Goal: Task Accomplishment & Management: Use online tool/utility

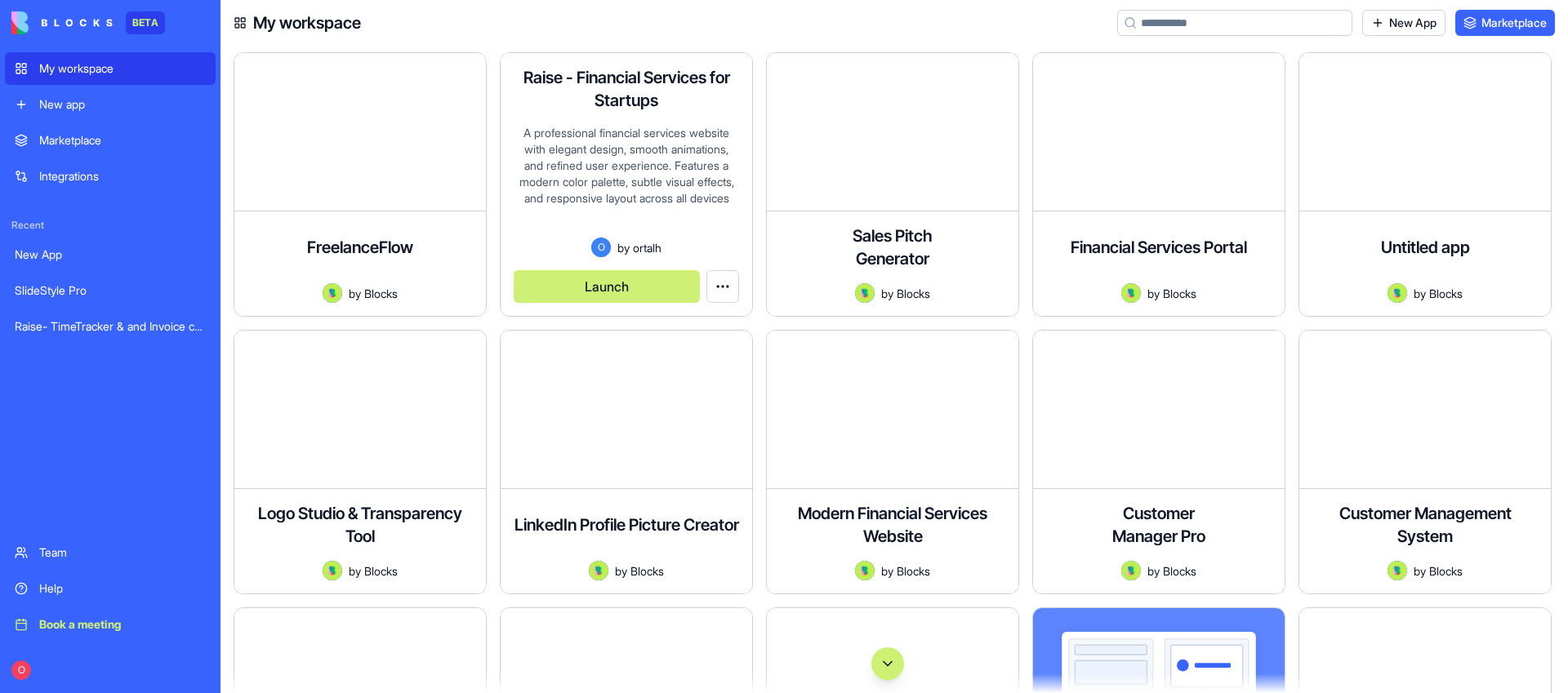
click at [610, 274] on button "Launch" at bounding box center [607, 287] width 186 height 32
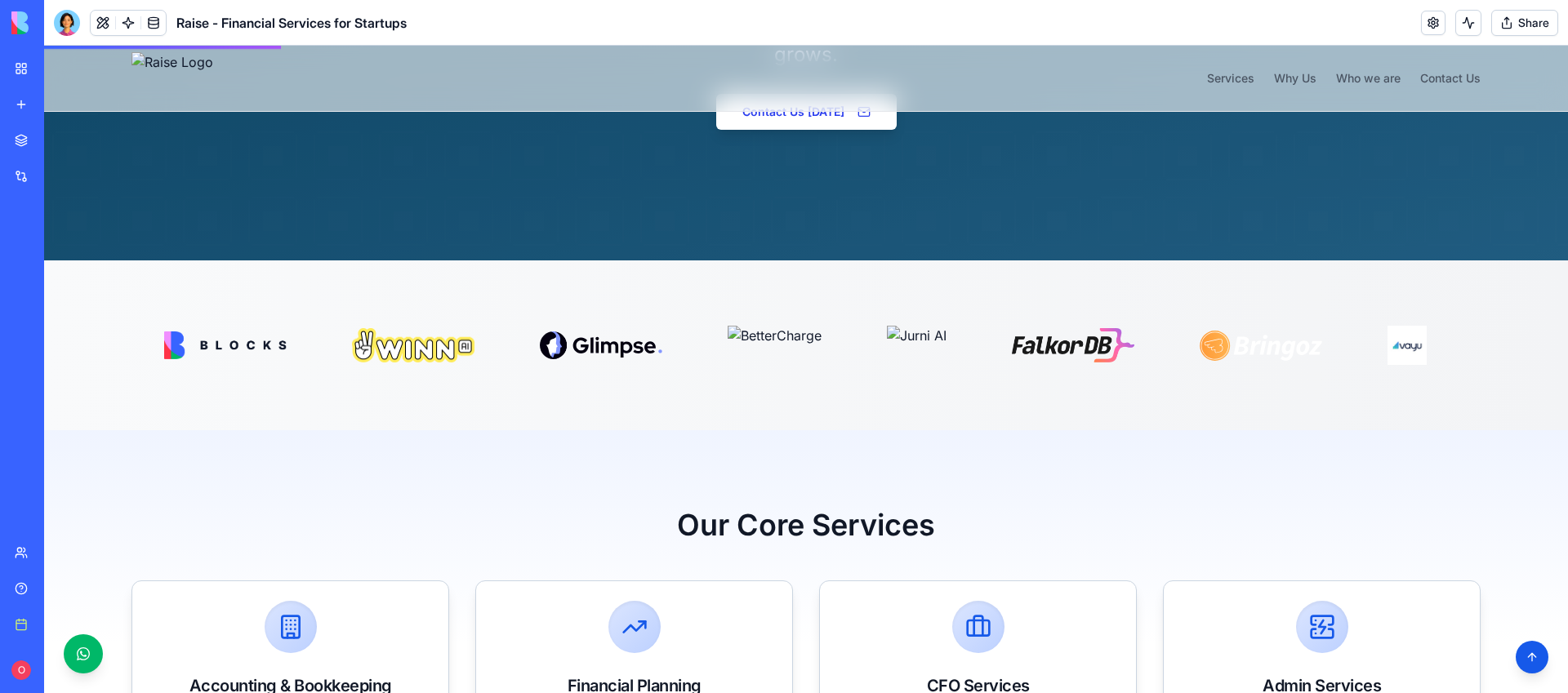
scroll to position [377, 0]
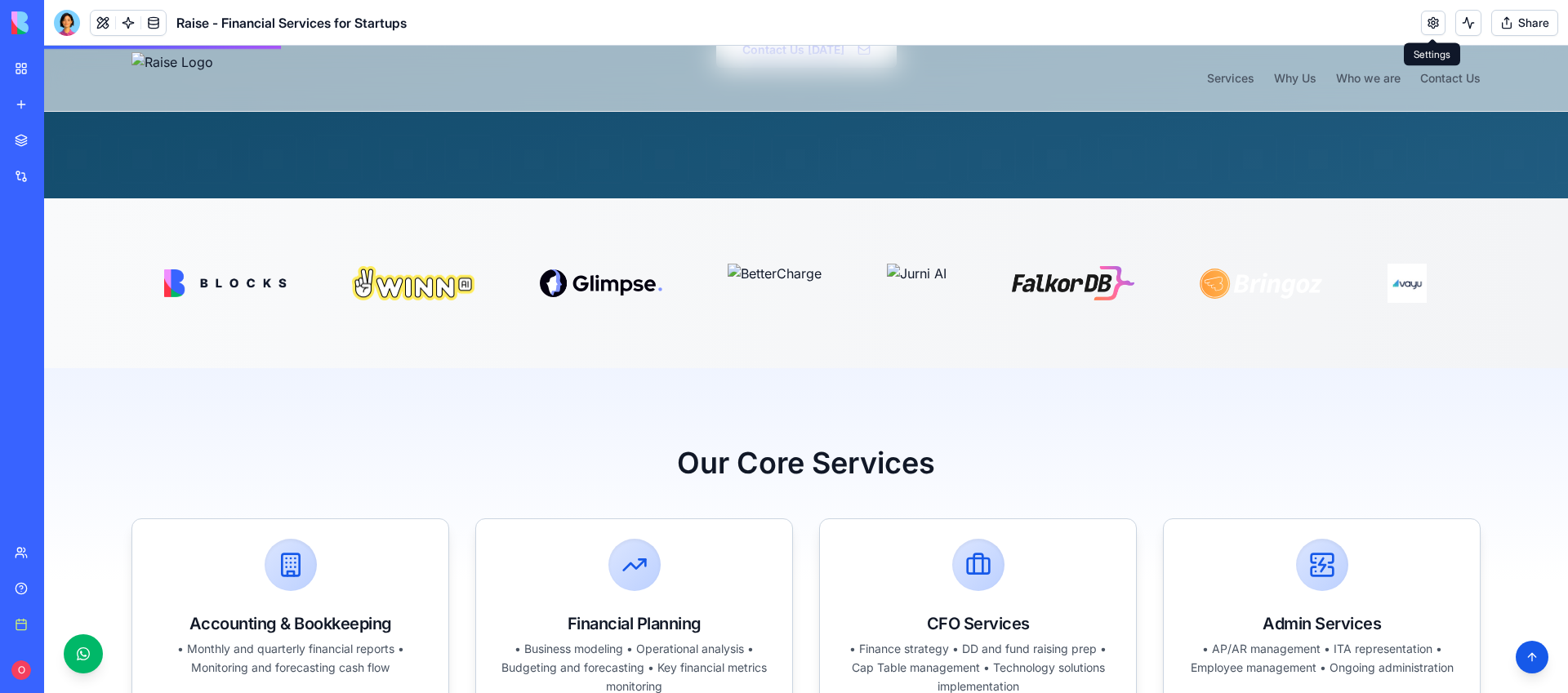
click at [1432, 19] on link at bounding box center [1433, 23] width 25 height 25
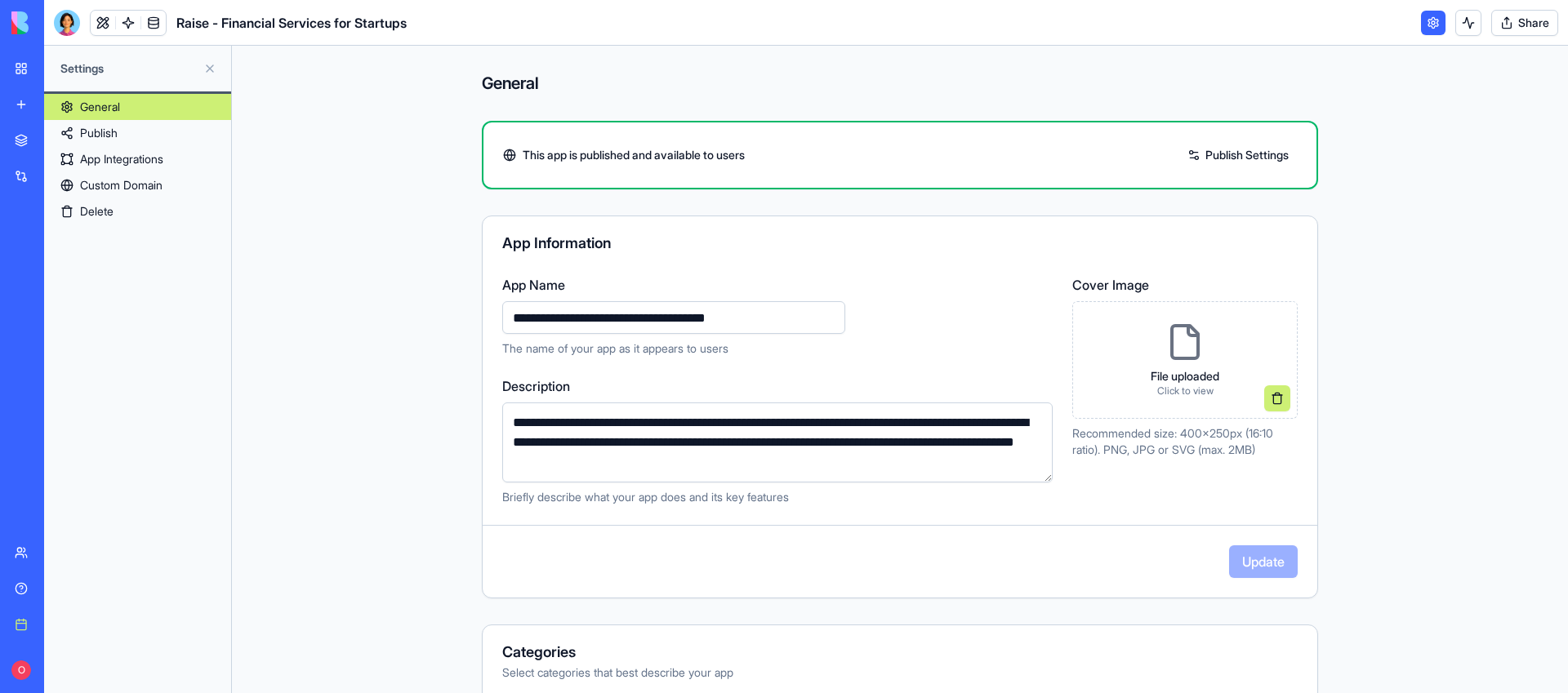
click at [154, 141] on link "Publish" at bounding box center [137, 133] width 187 height 27
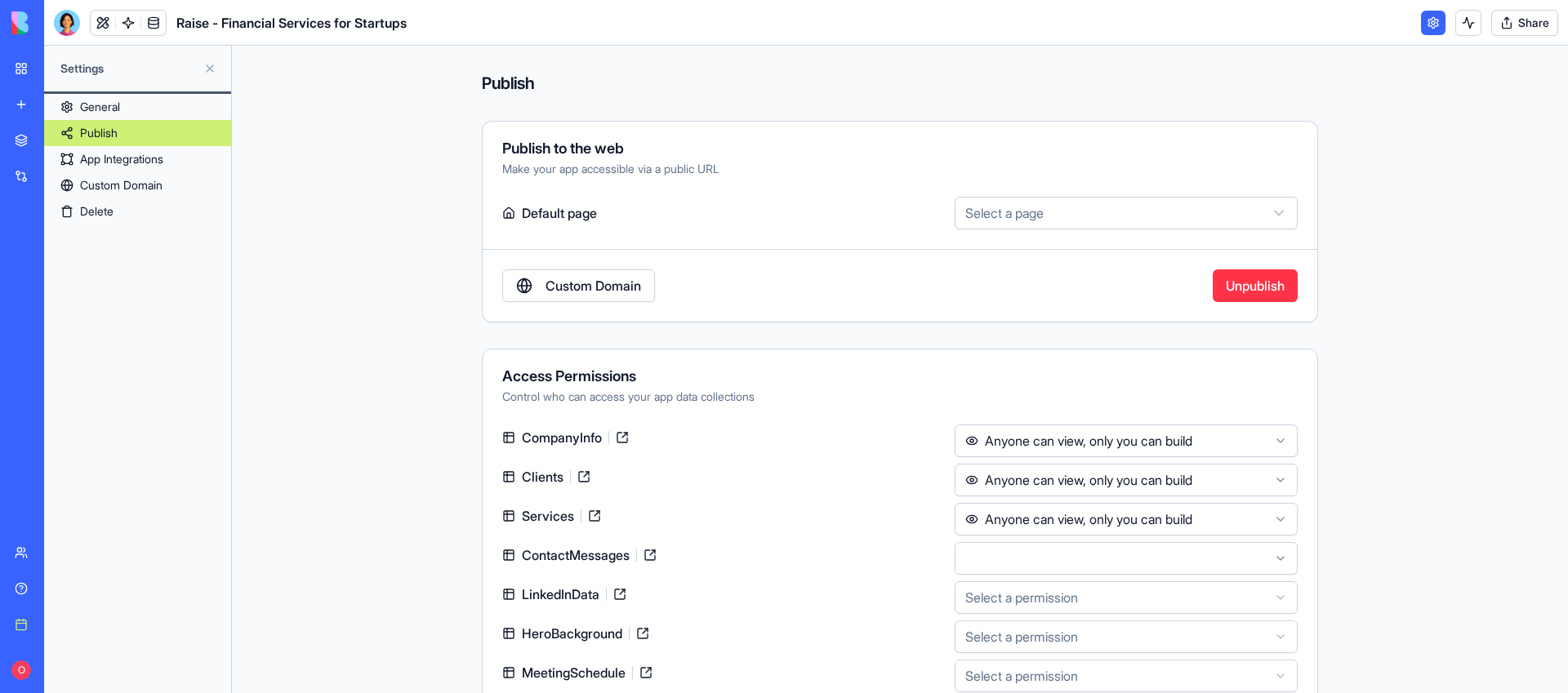
scroll to position [98, 0]
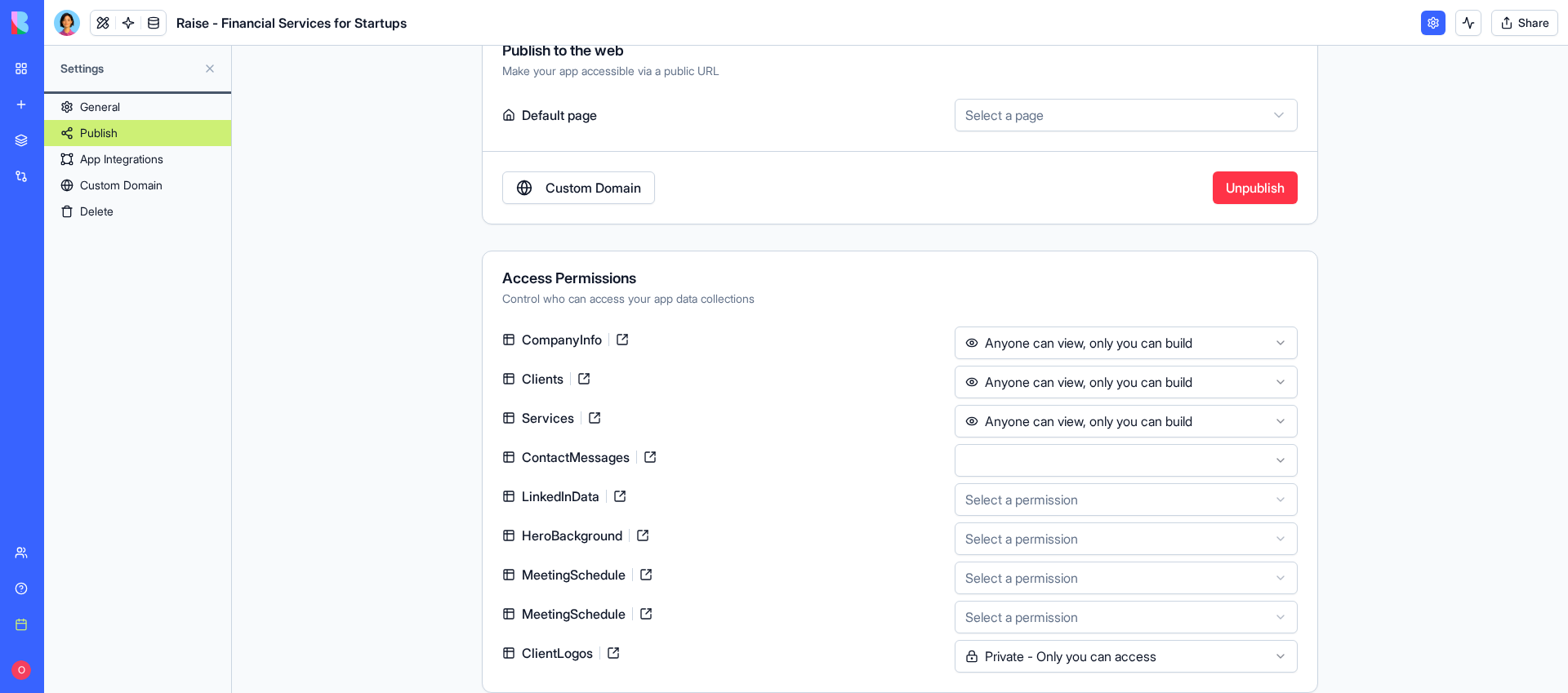
click at [1083, 657] on html "**********" at bounding box center [784, 346] width 1568 height 693
click at [161, 33] on link at bounding box center [154, 23] width 25 height 25
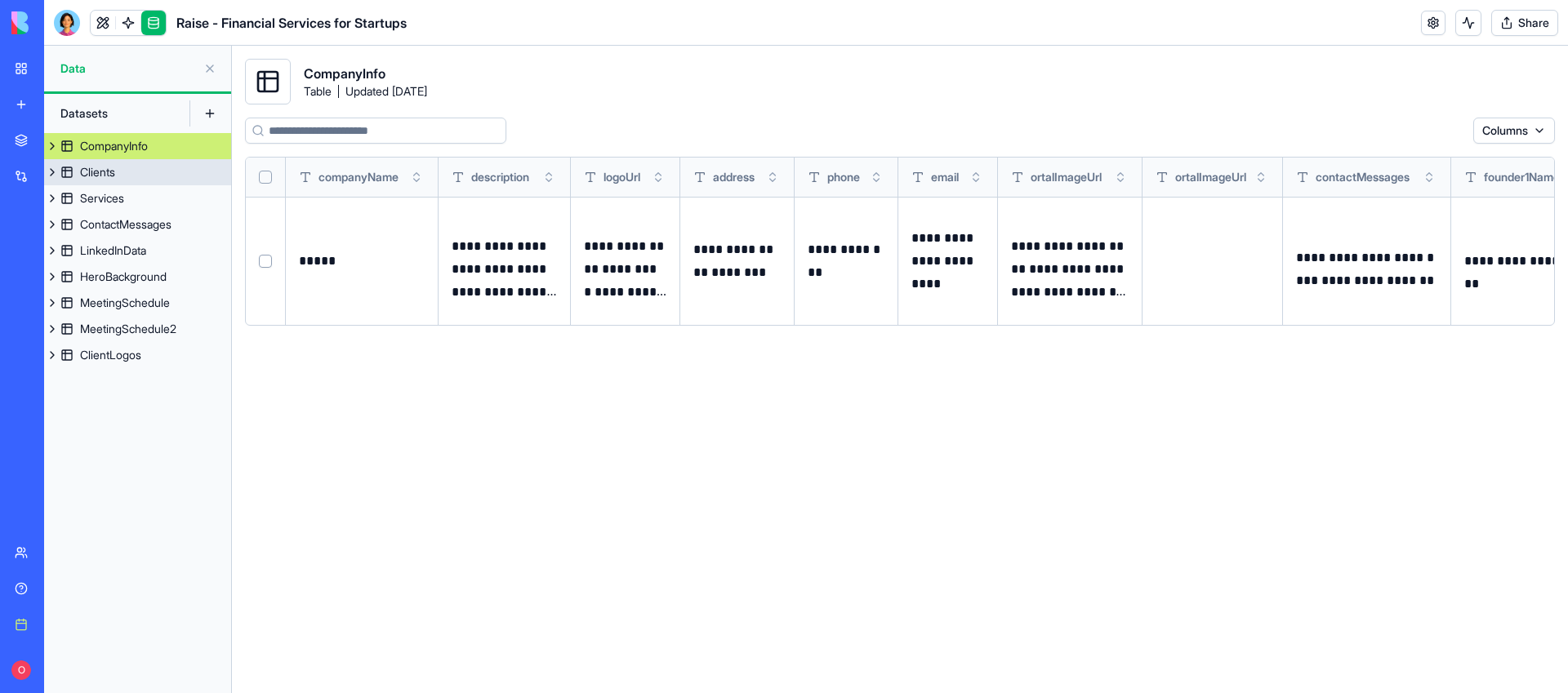
click at [147, 167] on link "Clients" at bounding box center [137, 173] width 187 height 27
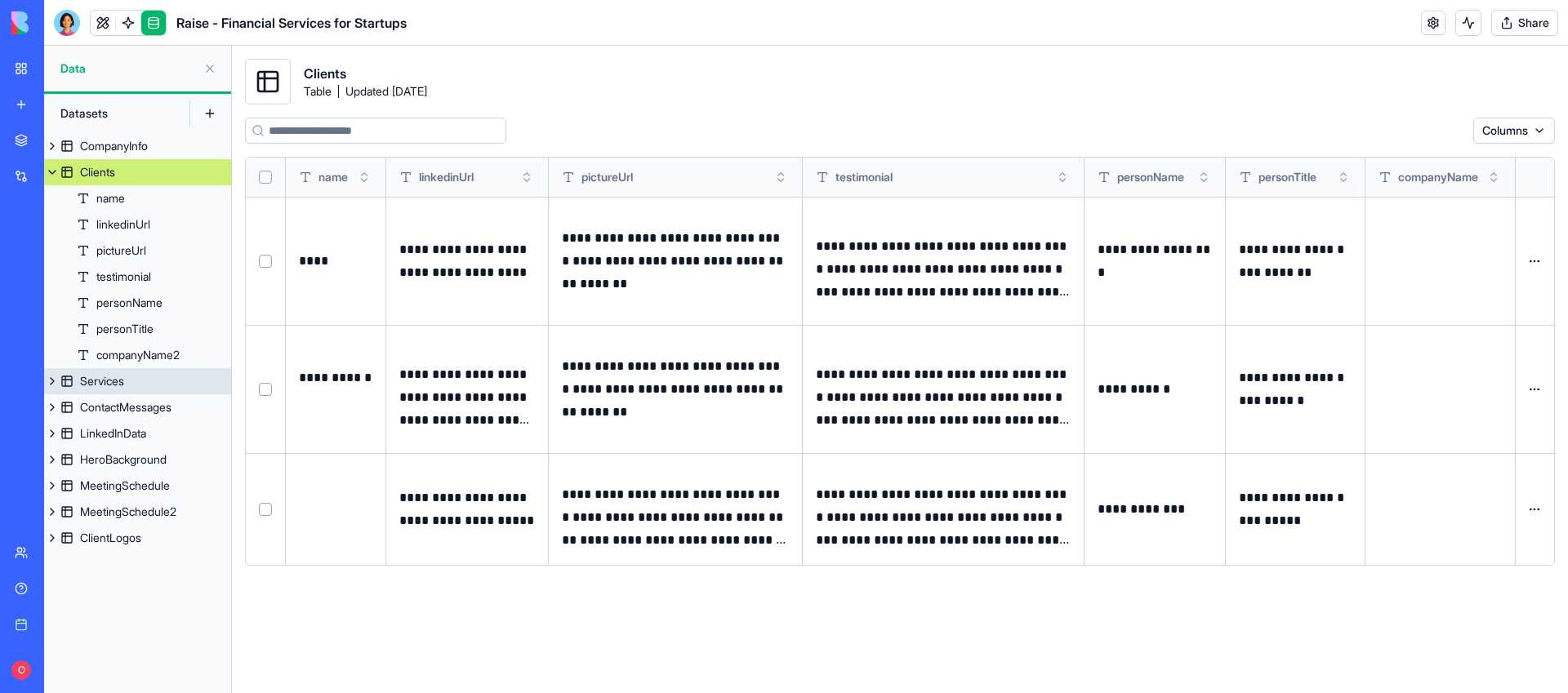
click at [143, 380] on link "Services" at bounding box center [137, 382] width 187 height 27
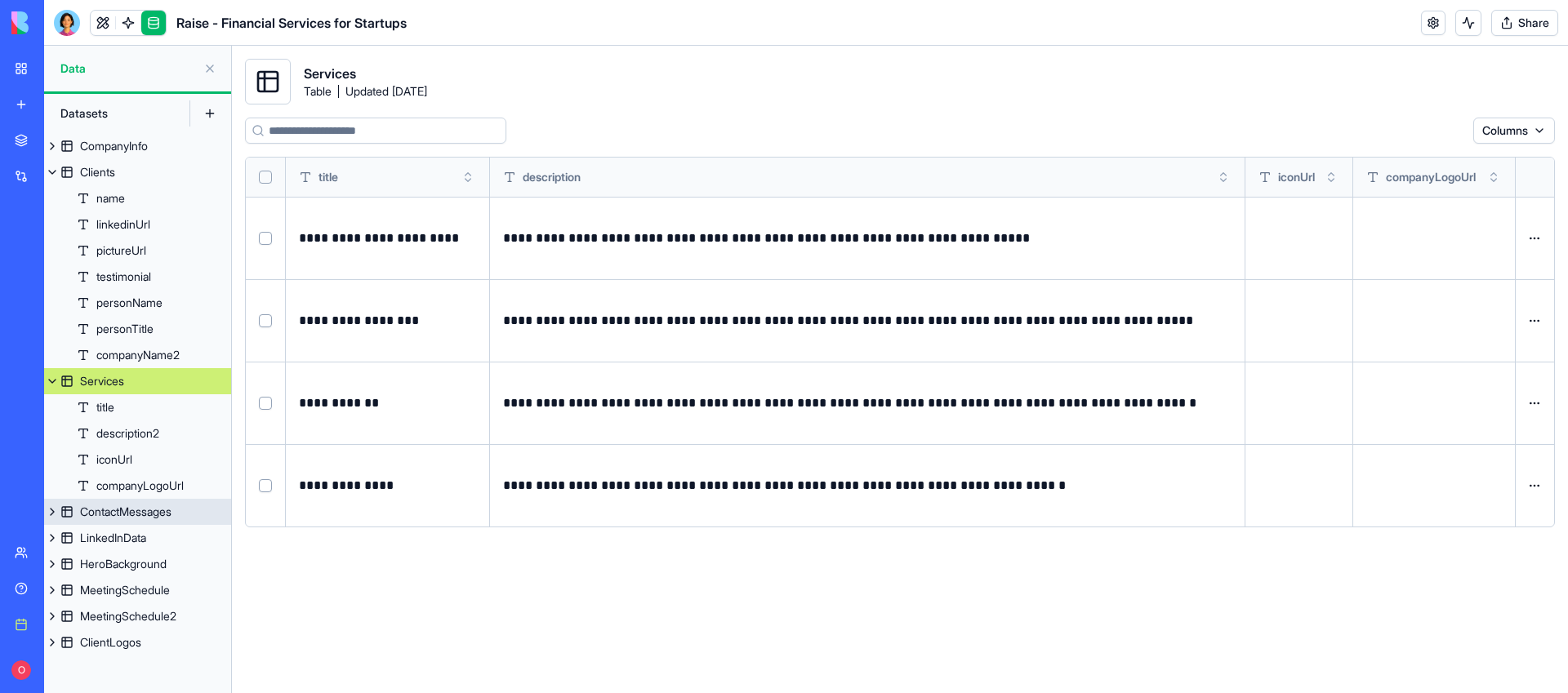
click at [137, 514] on div "ContactMessages" at bounding box center [125, 512] width 91 height 16
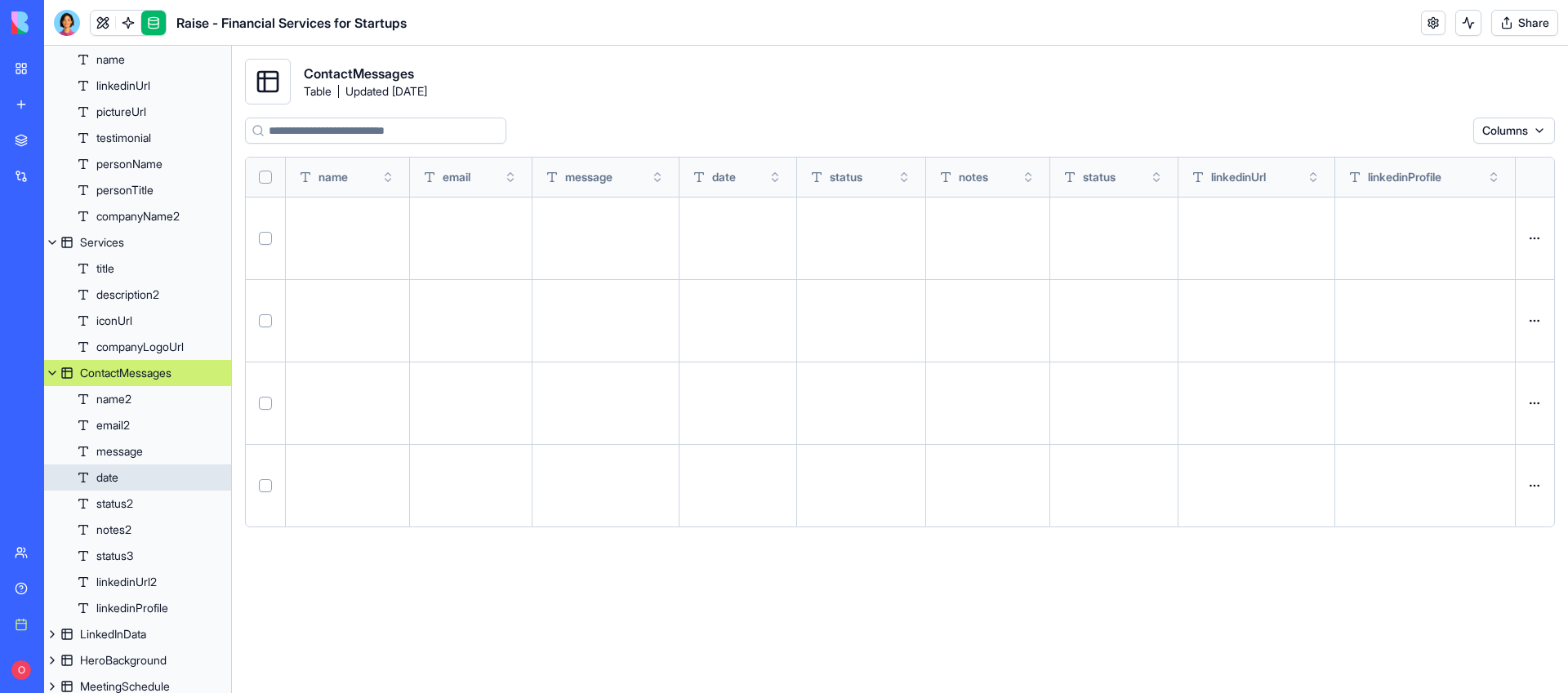
scroll to position [142, 0]
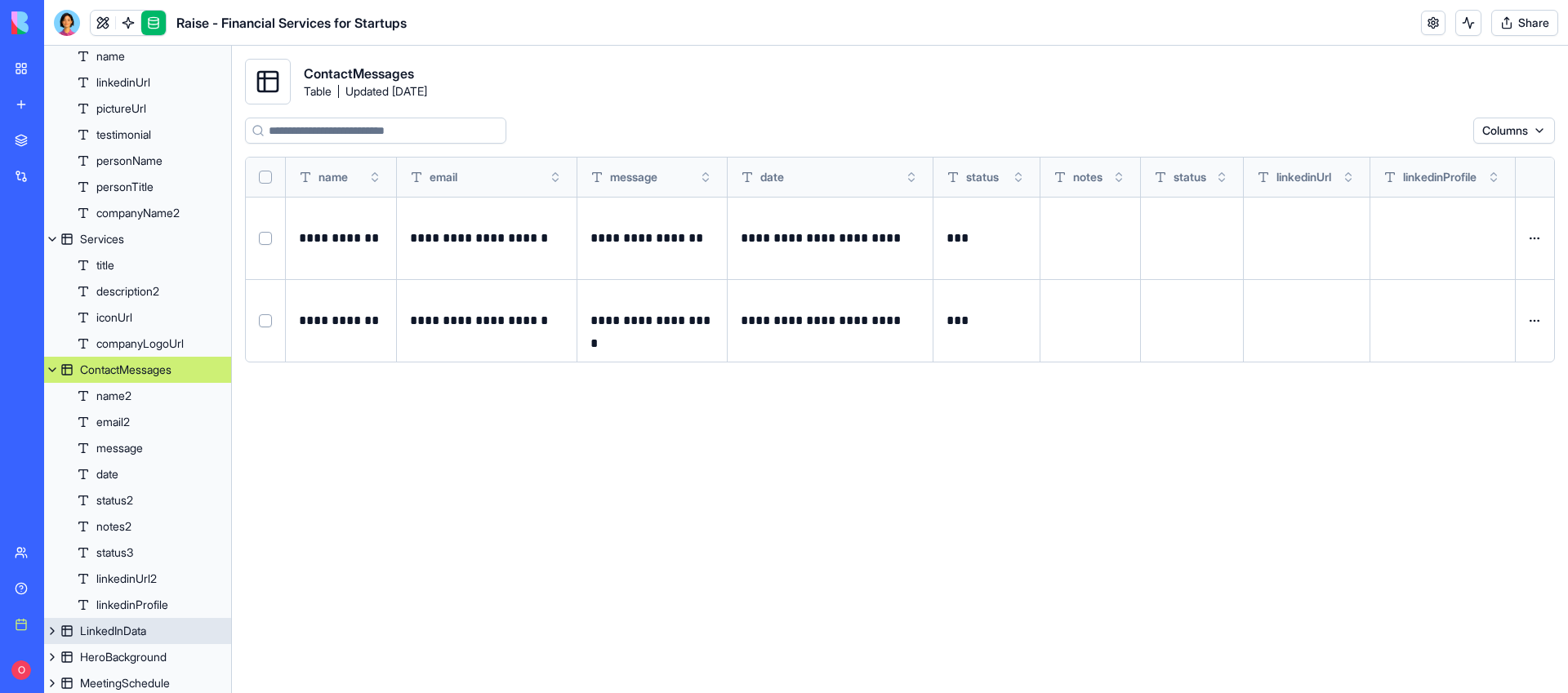
click at [131, 624] on div "LinkedInData" at bounding box center [113, 630] width 66 height 16
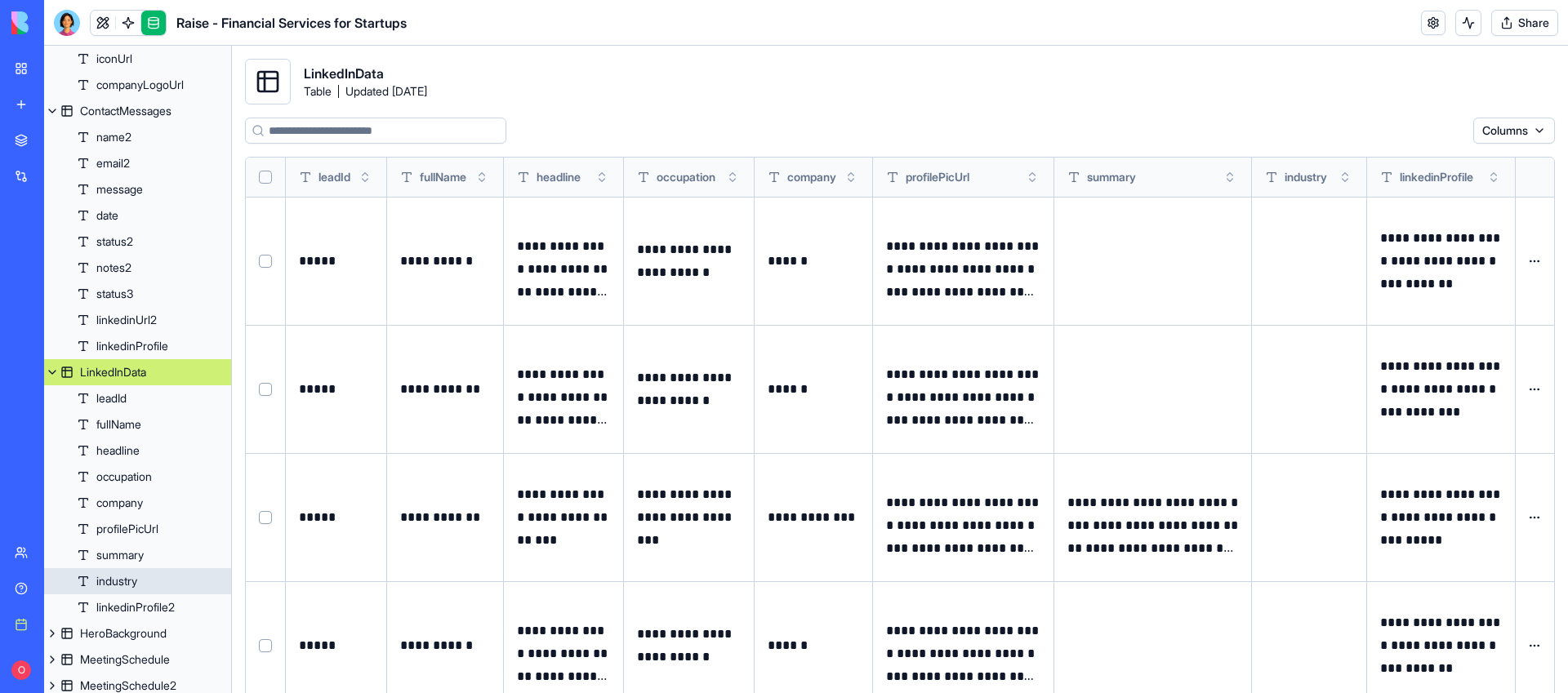
scroll to position [403, 0]
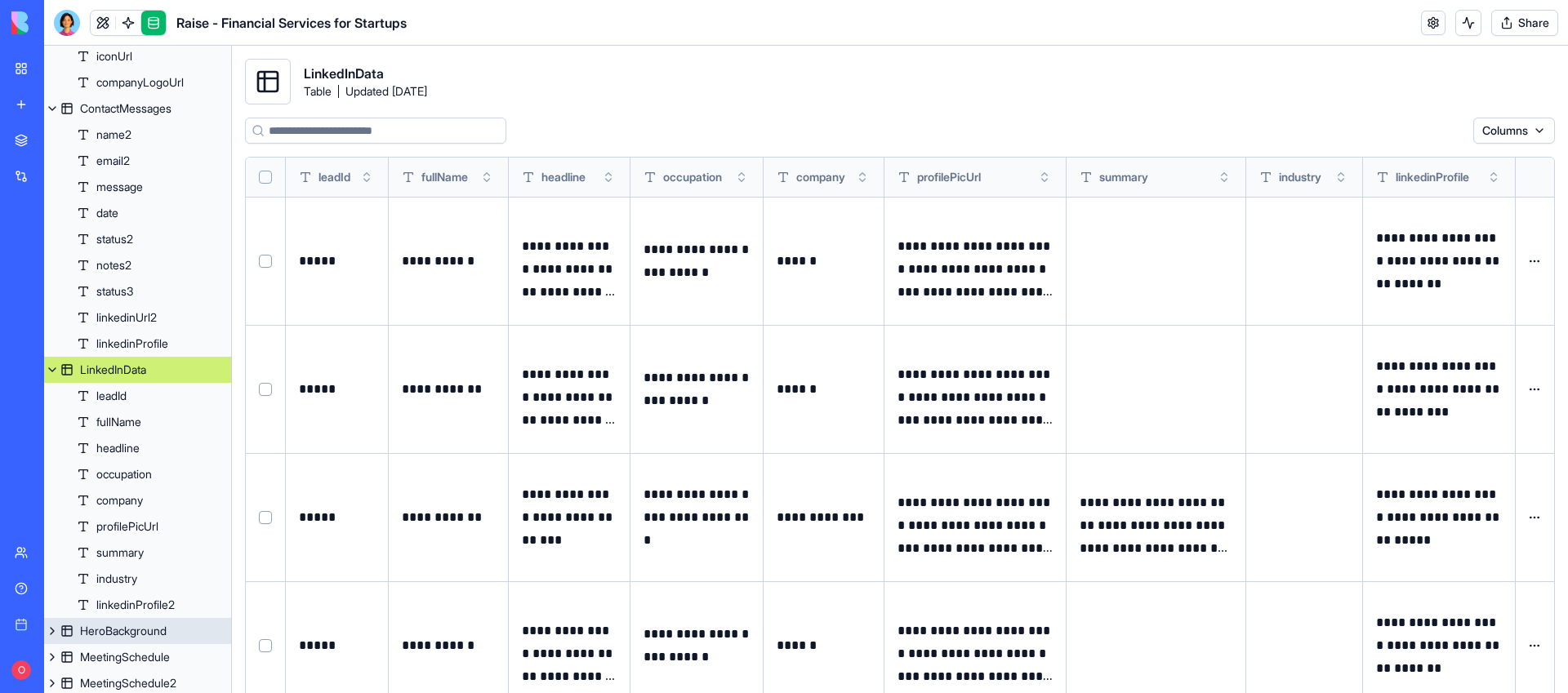
click at [121, 627] on div "HeroBackground" at bounding box center [123, 630] width 86 height 16
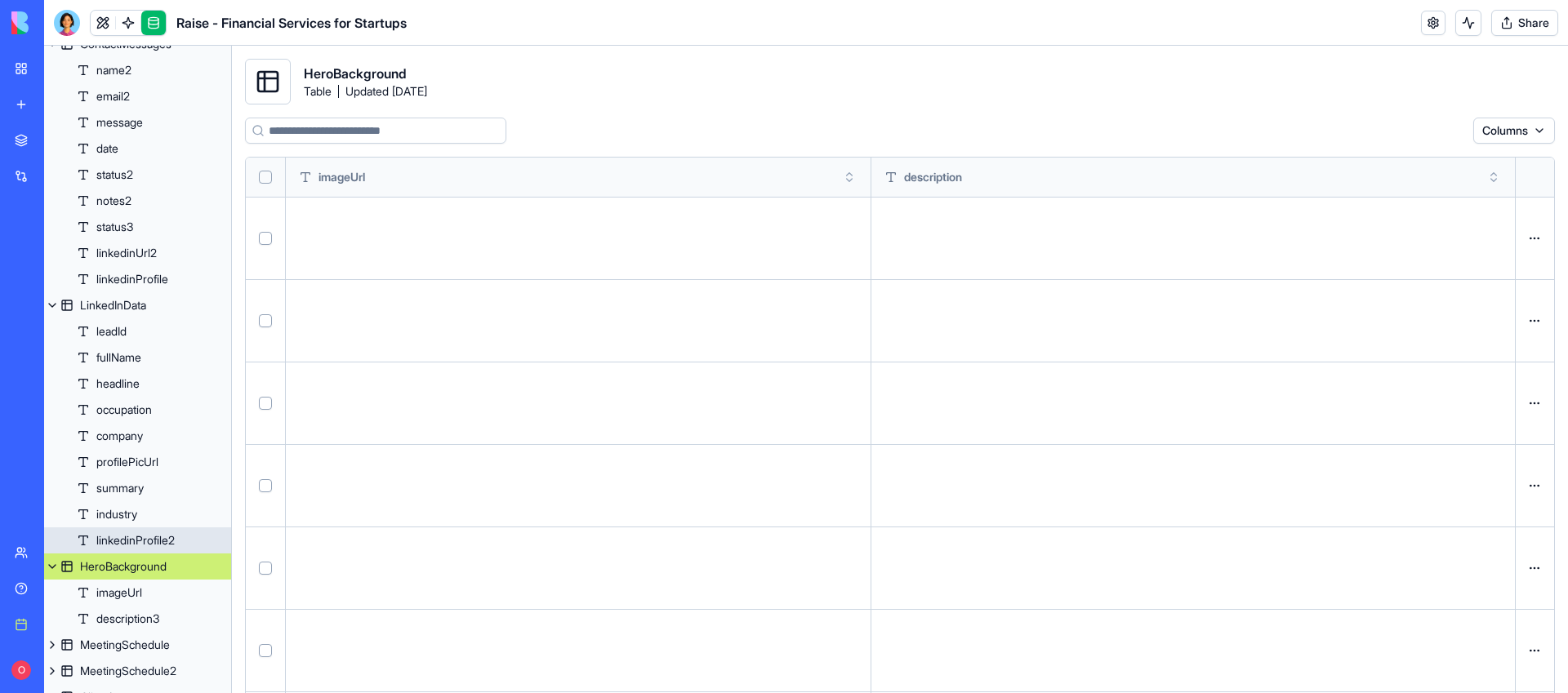
scroll to position [485, 0]
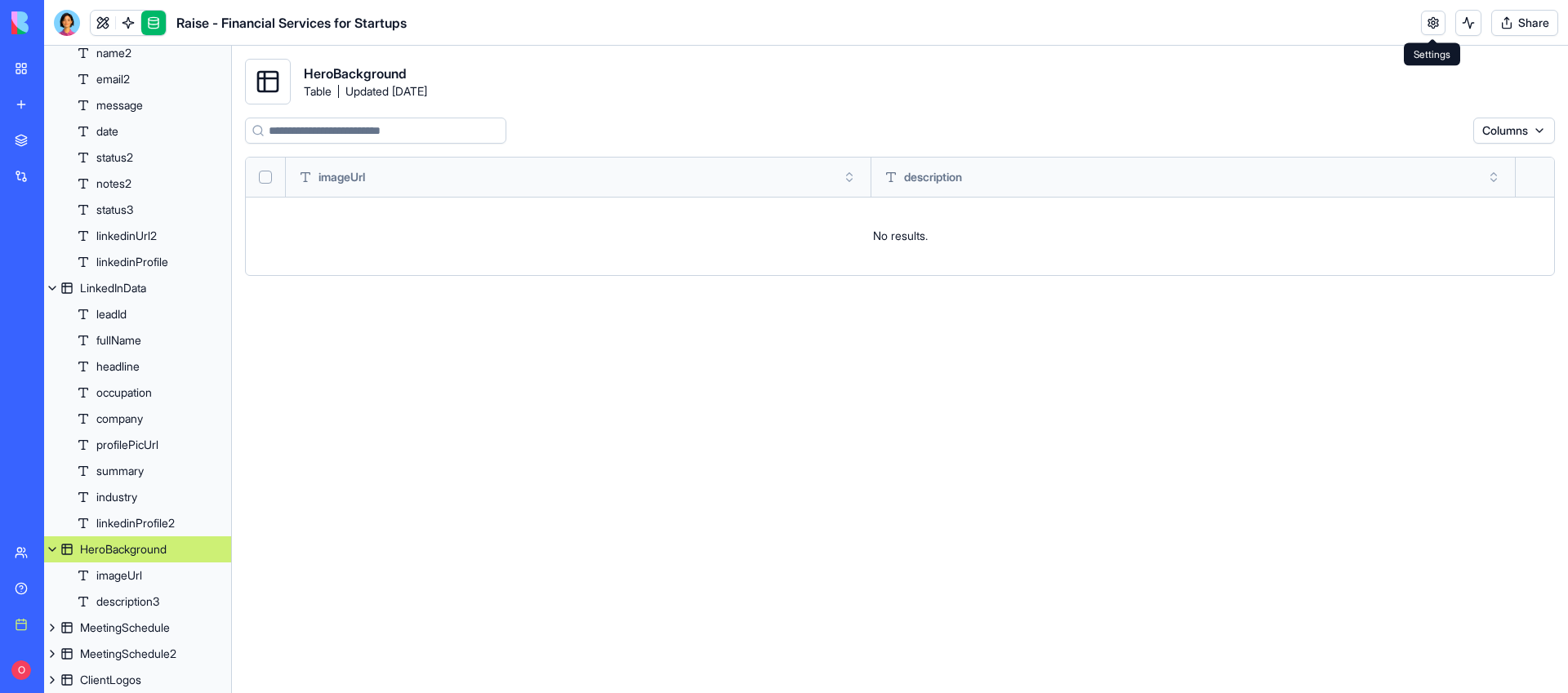
click at [1439, 10] on link at bounding box center [1433, 23] width 25 height 25
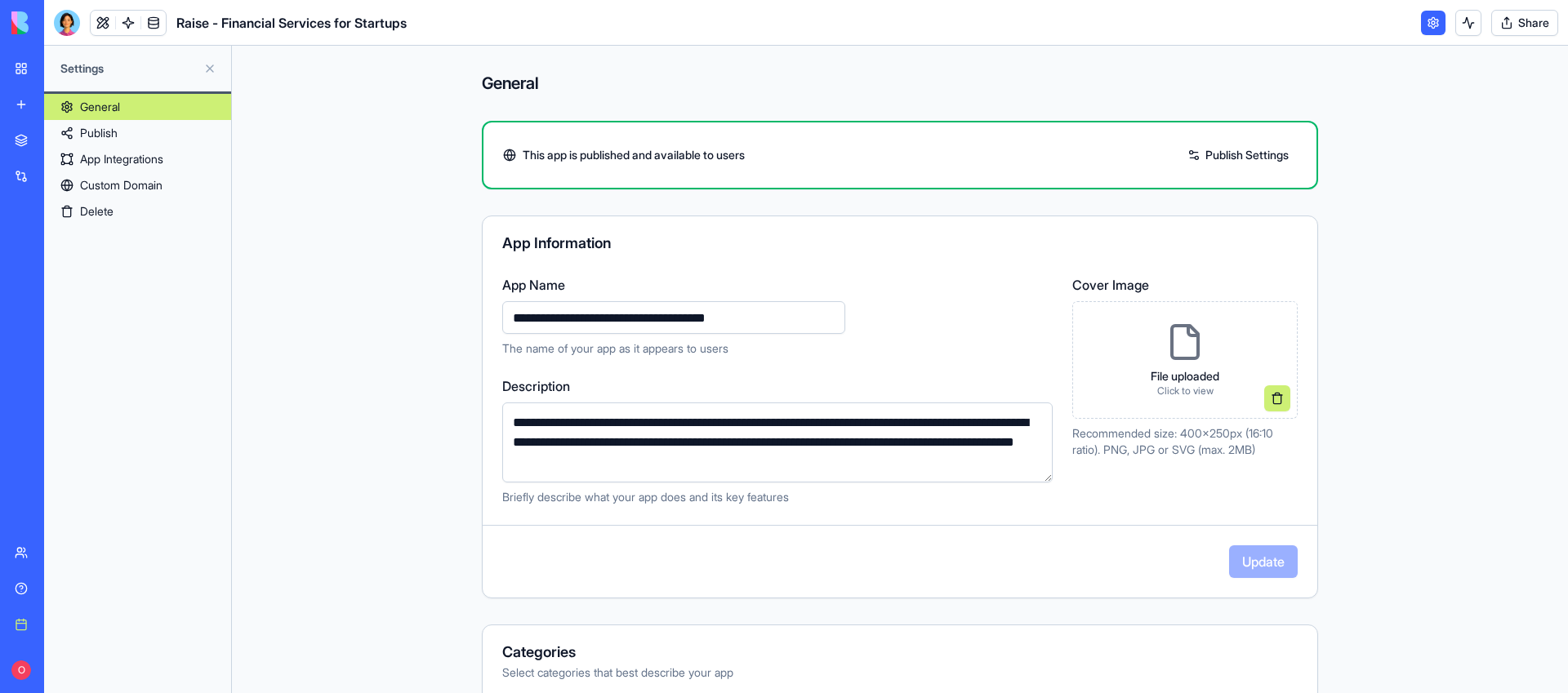
click at [178, 142] on link "Publish" at bounding box center [137, 133] width 187 height 27
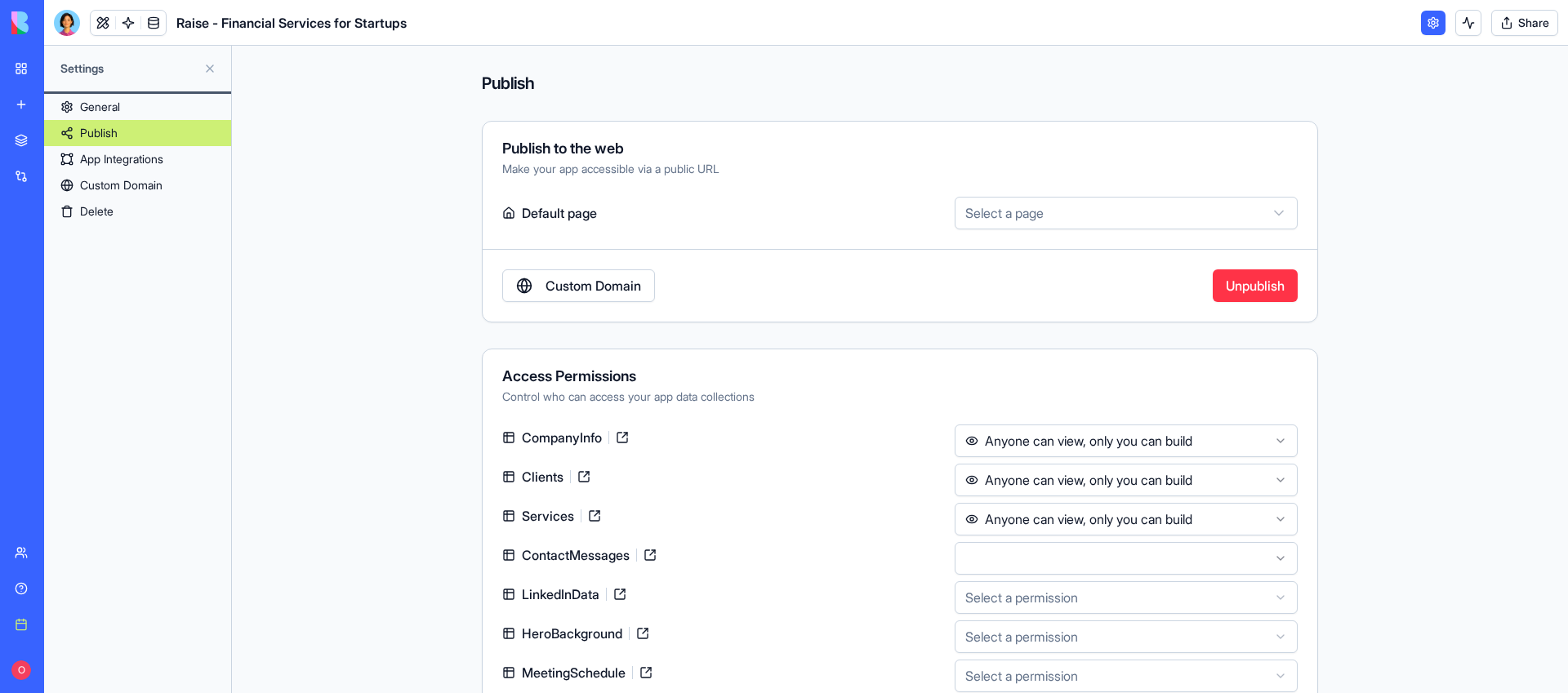
scroll to position [98, 0]
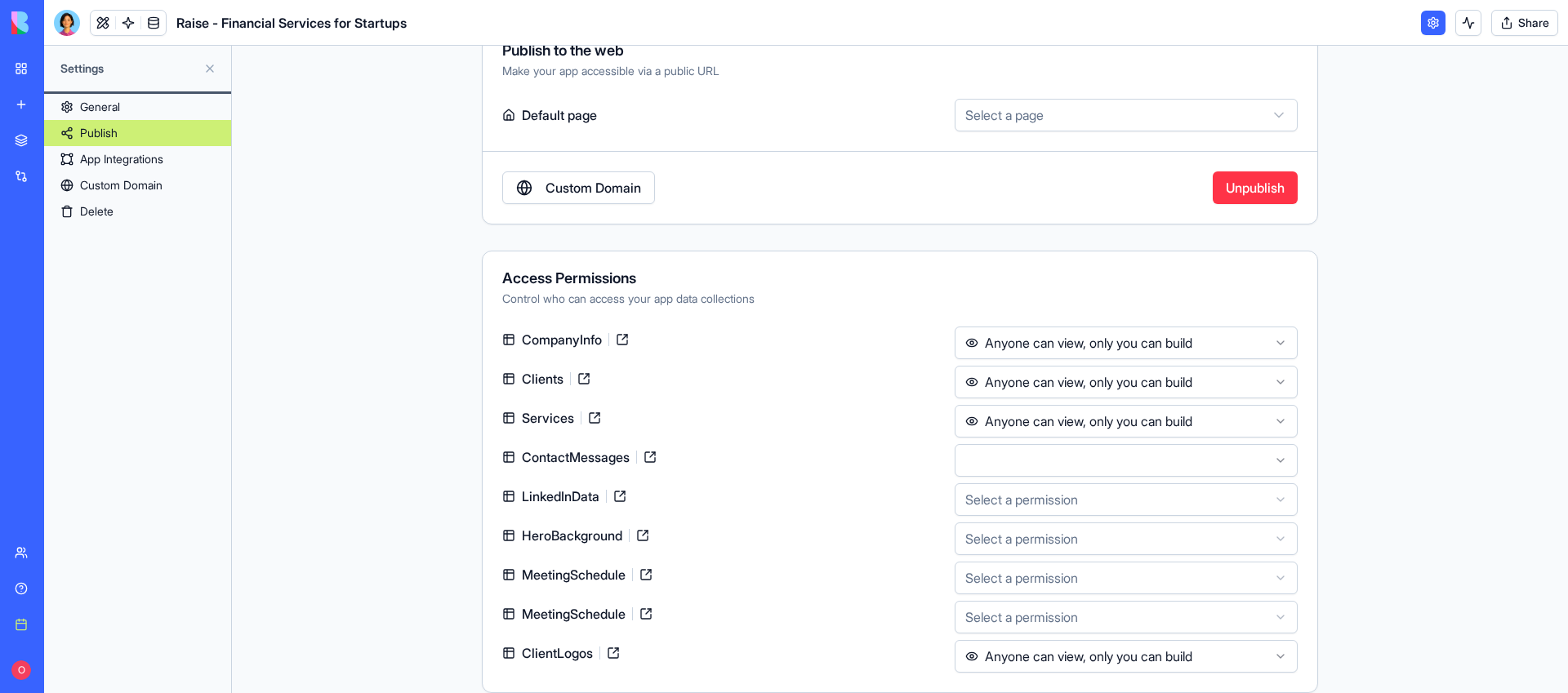
click at [1041, 534] on html "**********" at bounding box center [784, 346] width 1568 height 693
